Goal: Information Seeking & Learning: Learn about a topic

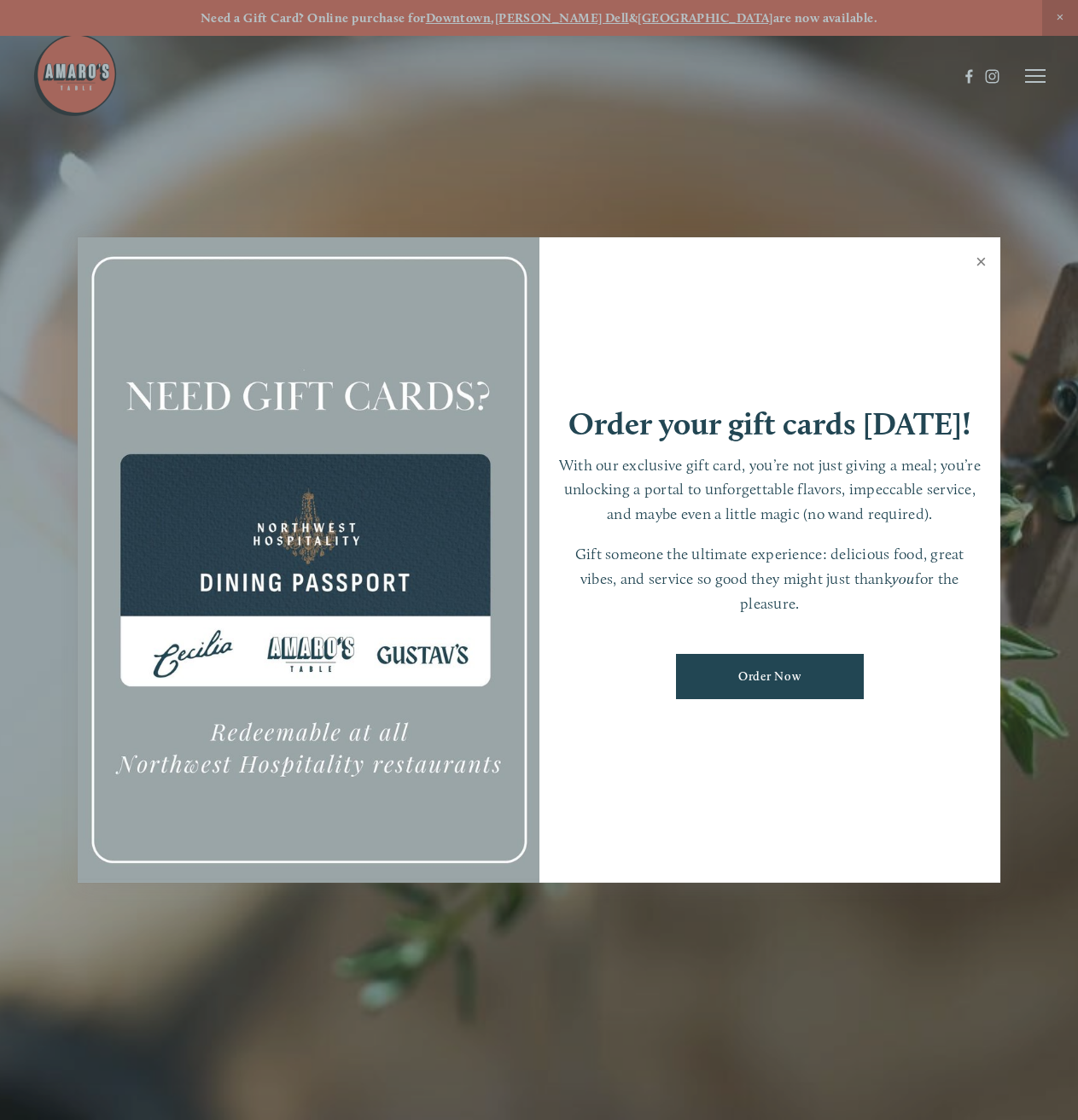
click at [976, 265] on link "Close" at bounding box center [980, 263] width 33 height 47
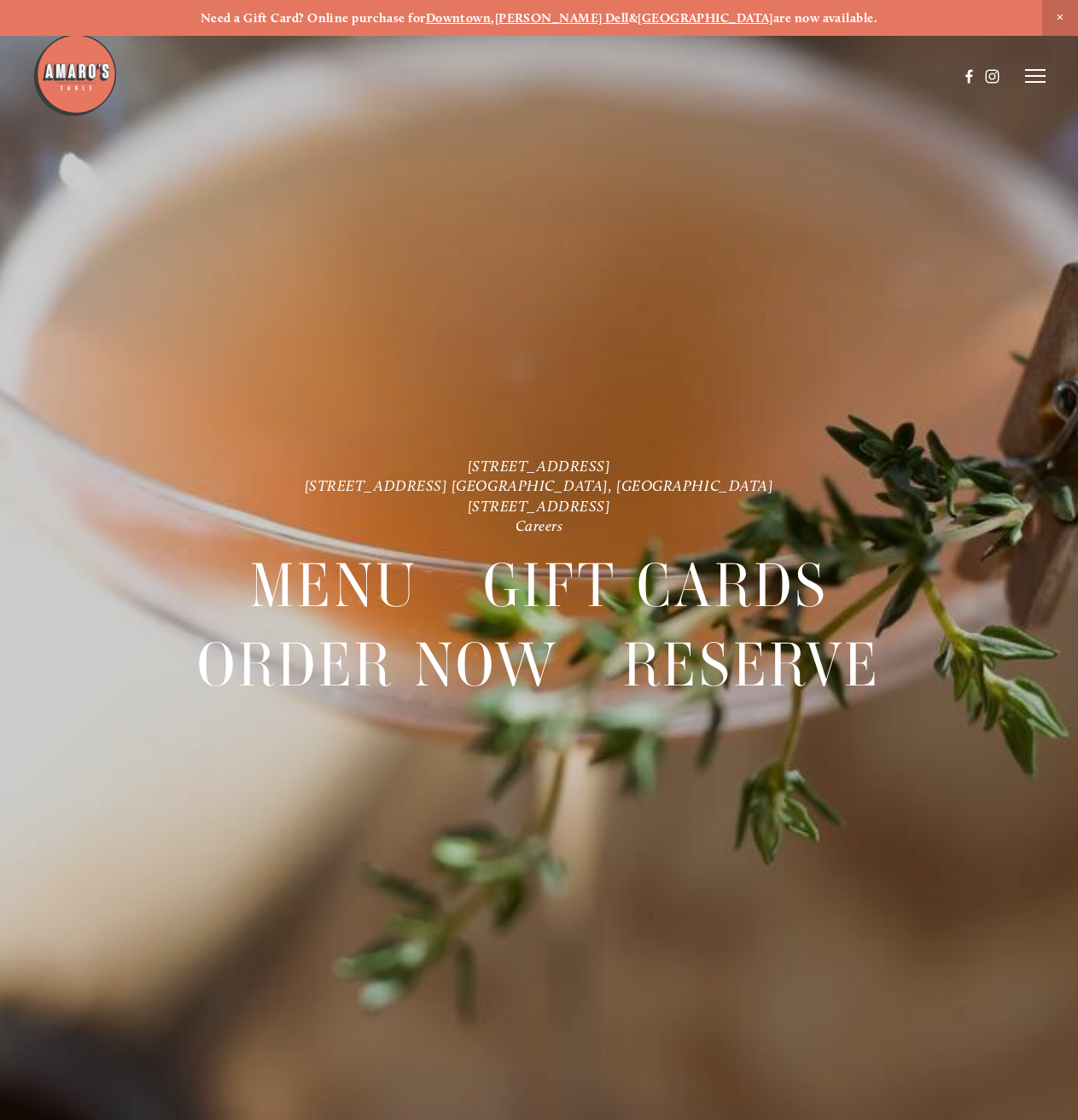
click at [1026, 81] on icon at bounding box center [1035, 75] width 21 height 15
click at [879, 76] on span "Gallery" at bounding box center [887, 75] width 39 height 14
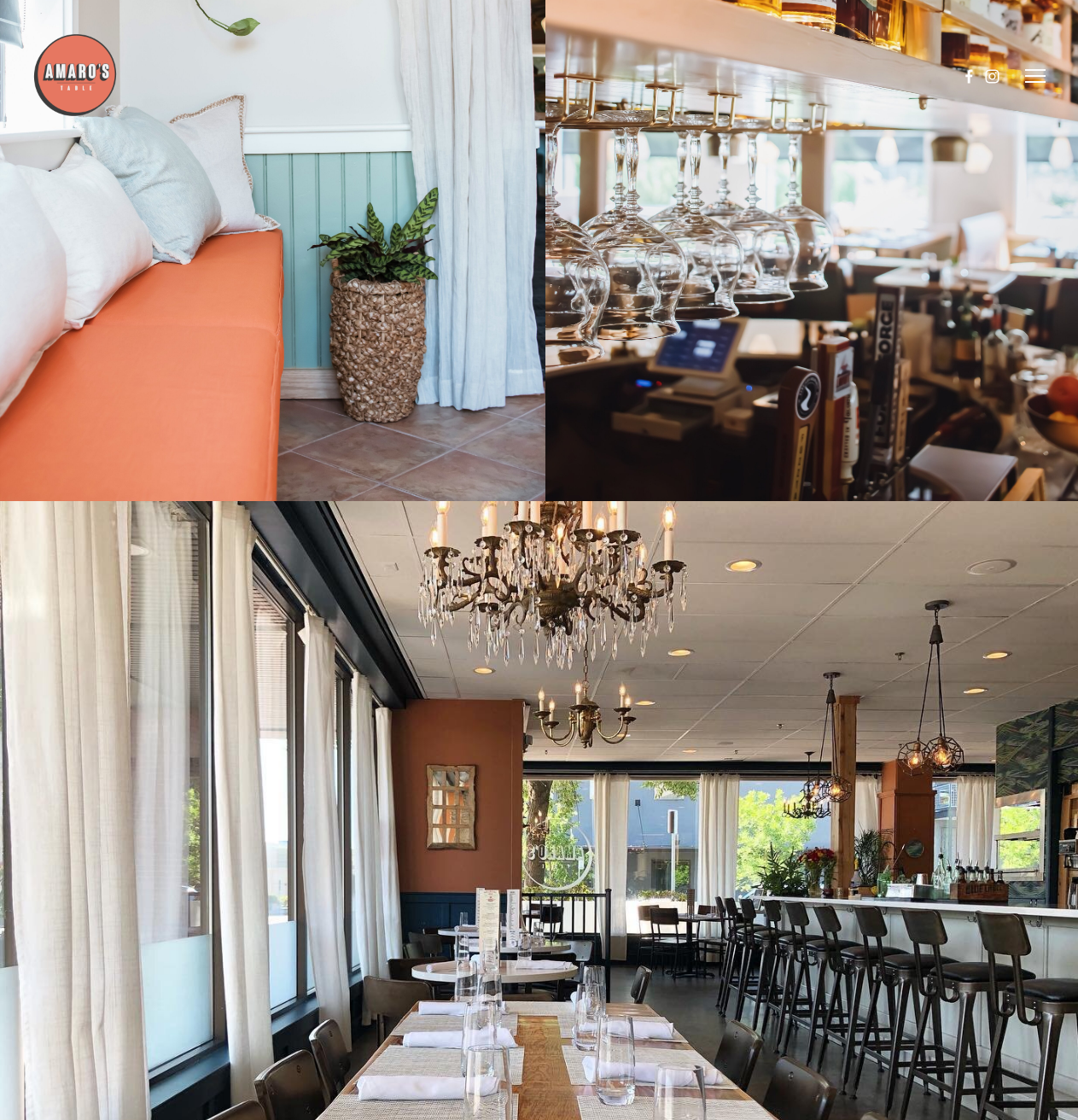
scroll to position [267, 0]
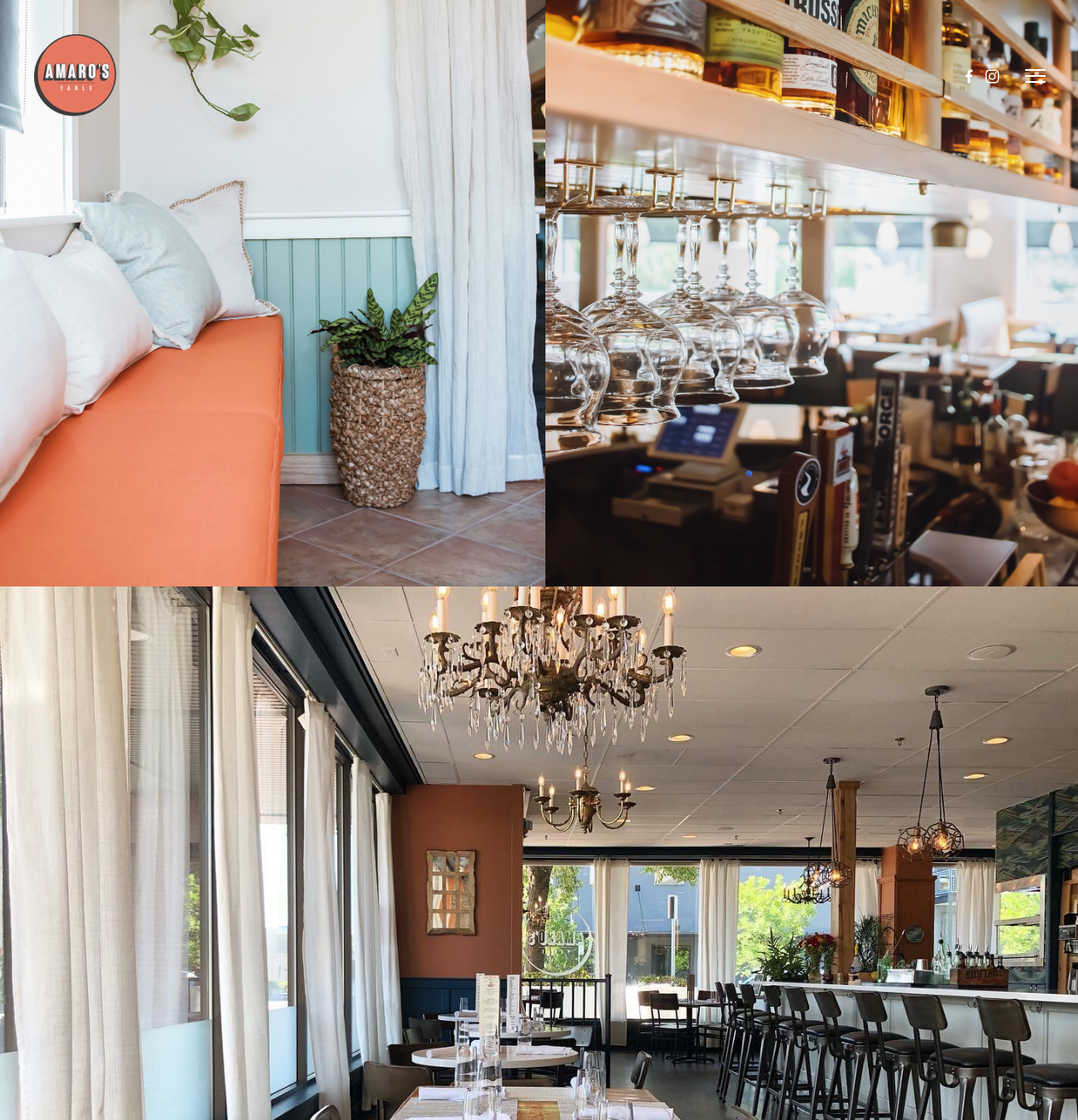
click at [1026, 73] on icon at bounding box center [1035, 75] width 21 height 15
click at [745, 73] on span "Menu" at bounding box center [741, 75] width 31 height 14
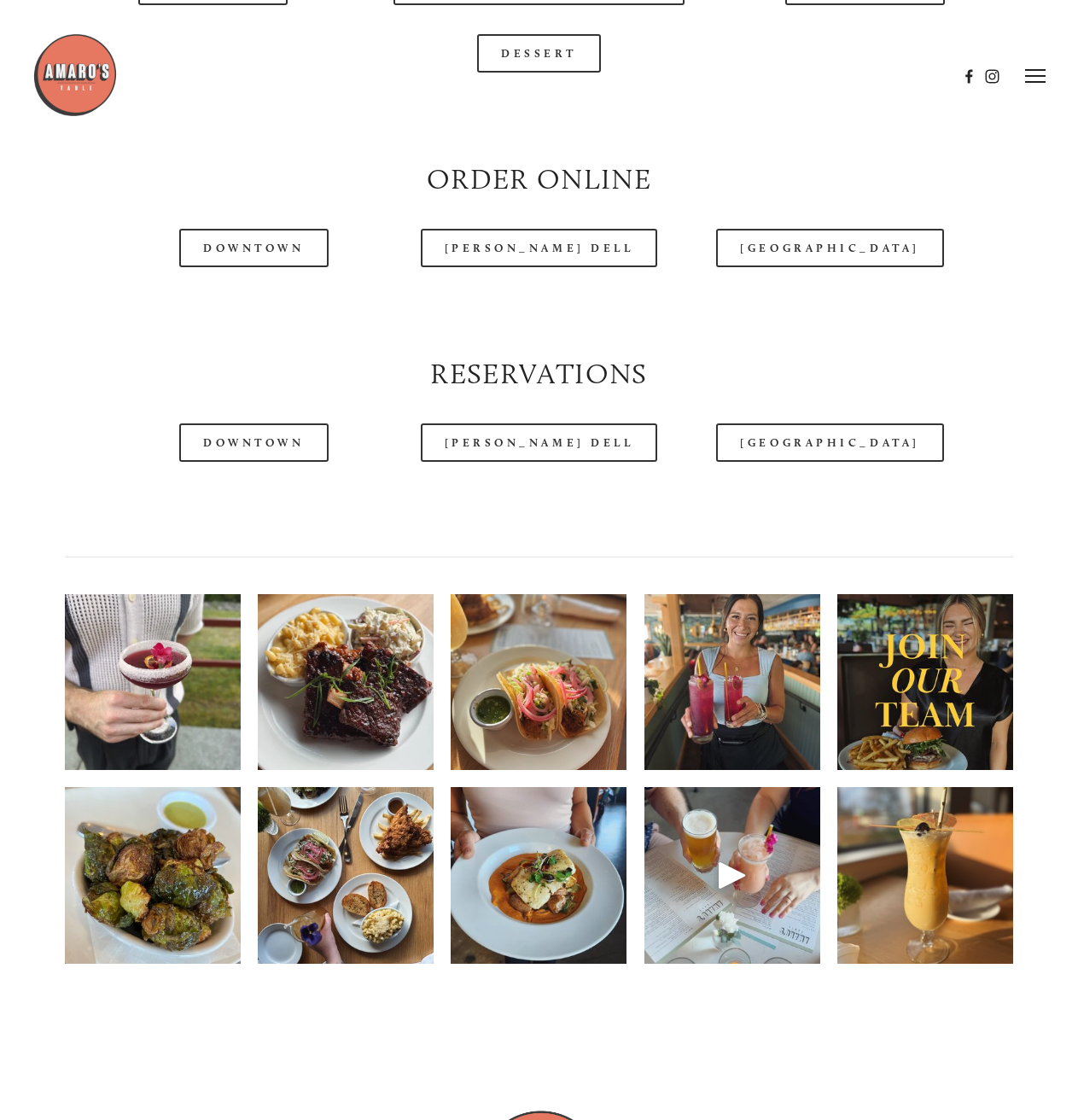
scroll to position [1633, 0]
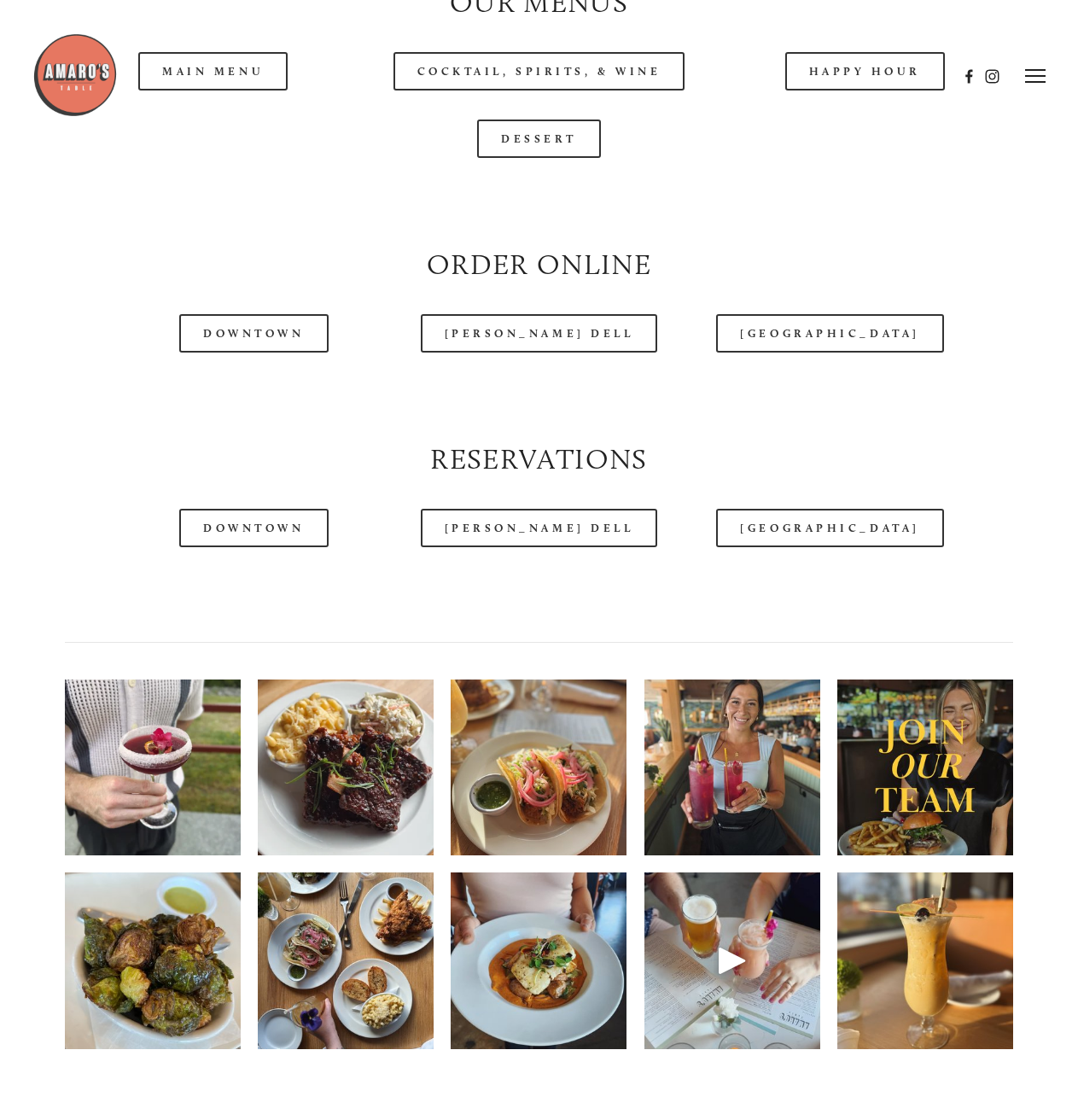
click at [230, 115] on div at bounding box center [495, 76] width 925 height 88
click at [232, 106] on div at bounding box center [495, 76] width 925 height 88
click at [544, 158] on link "Dessert" at bounding box center [539, 139] width 123 height 38
